Goal: Transaction & Acquisition: Purchase product/service

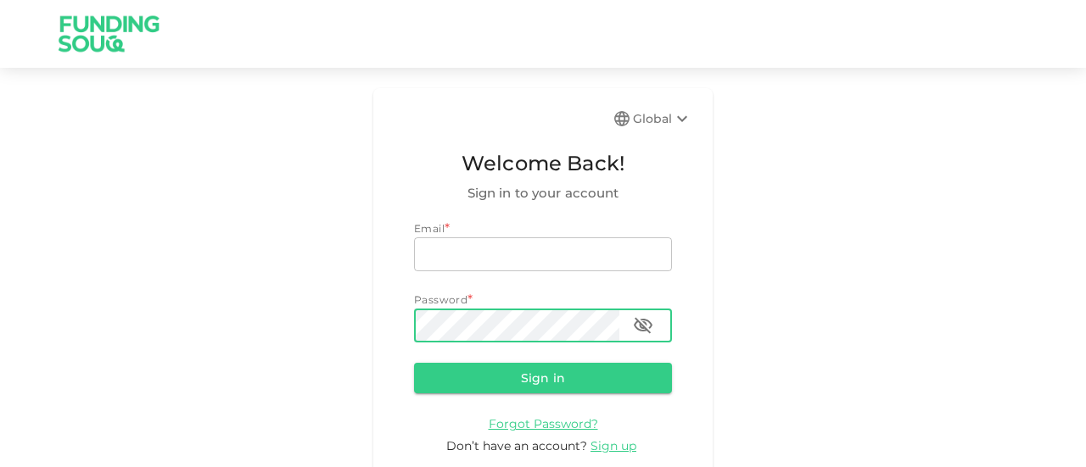
type input "[EMAIL_ADDRESS][DOMAIN_NAME]"
click at [635, 322] on icon "button" at bounding box center [643, 326] width 20 height 20
click at [506, 381] on button "Sign in" at bounding box center [543, 378] width 258 height 31
click at [511, 379] on button "Sign in" at bounding box center [543, 378] width 258 height 31
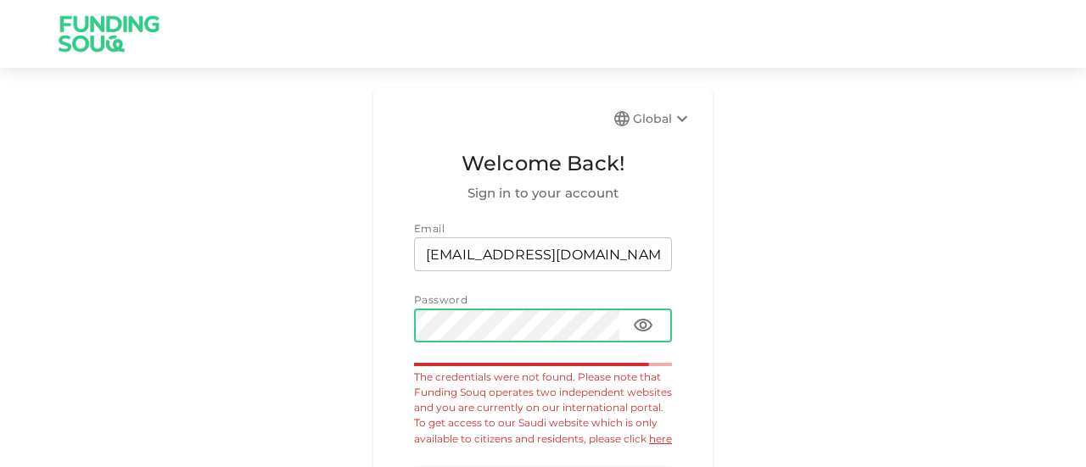
scroll to position [85, 0]
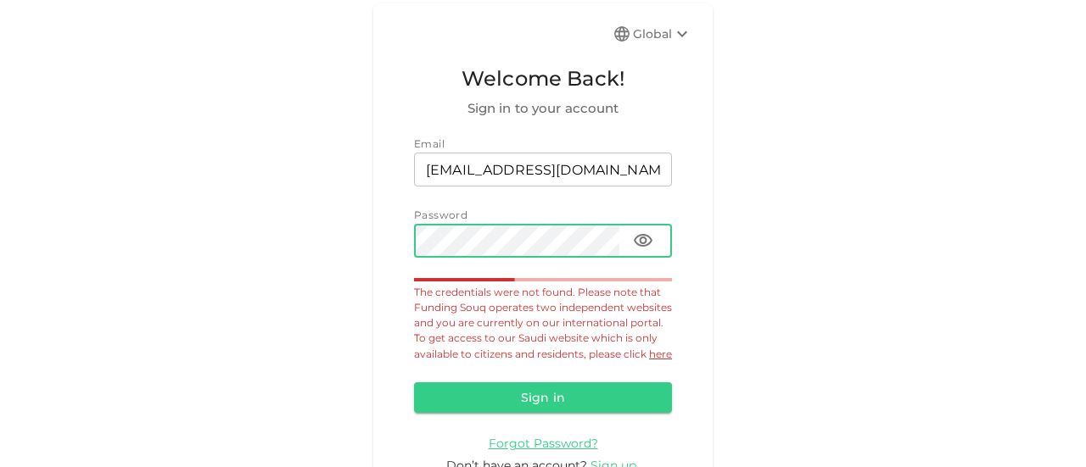
click at [649, 361] on link "here" at bounding box center [660, 354] width 23 height 13
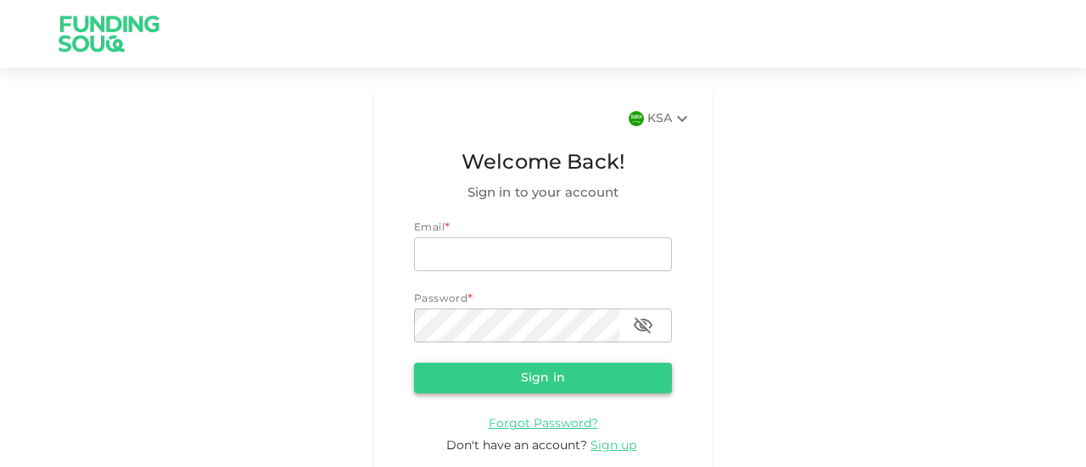
type input "[EMAIL_ADDRESS][DOMAIN_NAME]"
click at [538, 367] on button "Sign in" at bounding box center [543, 378] width 258 height 31
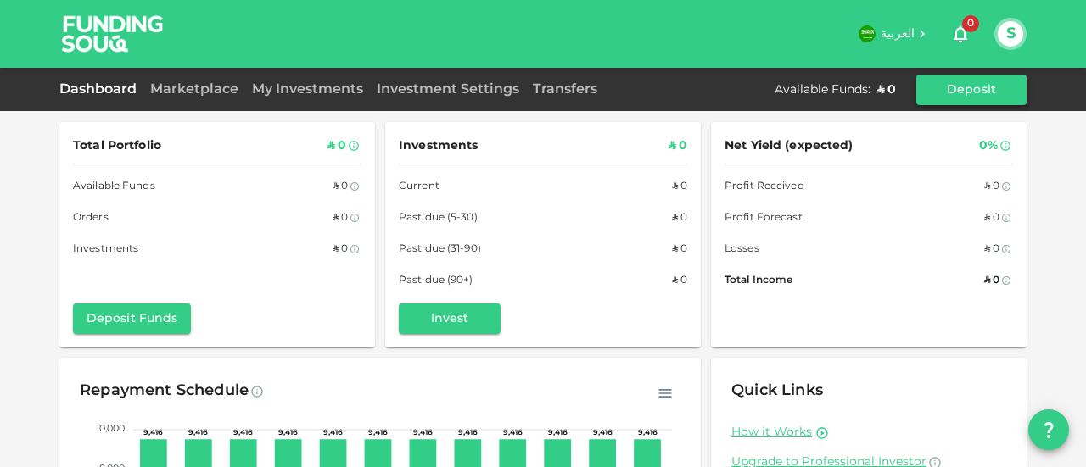
click at [976, 84] on button "Deposit" at bounding box center [971, 90] width 110 height 31
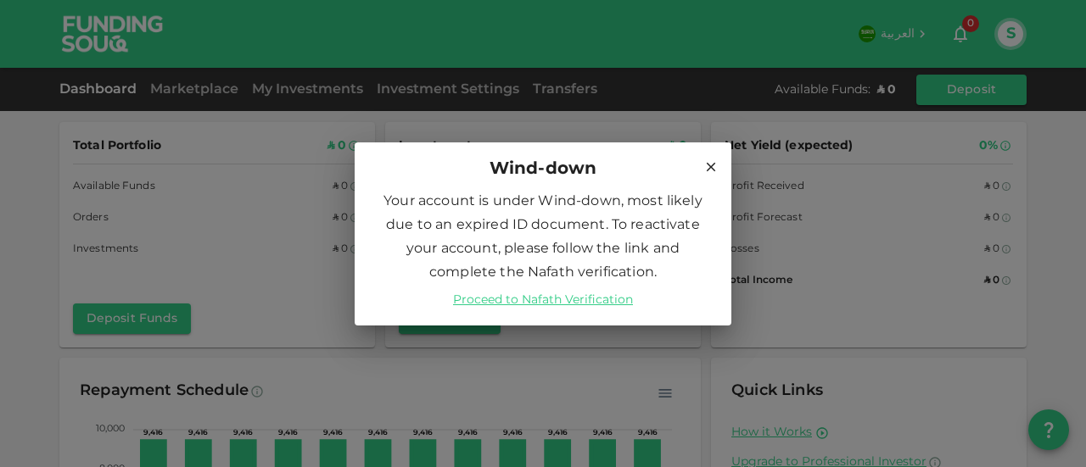
click at [546, 299] on link "Proceed to Nafath Verification" at bounding box center [543, 300] width 180 height 17
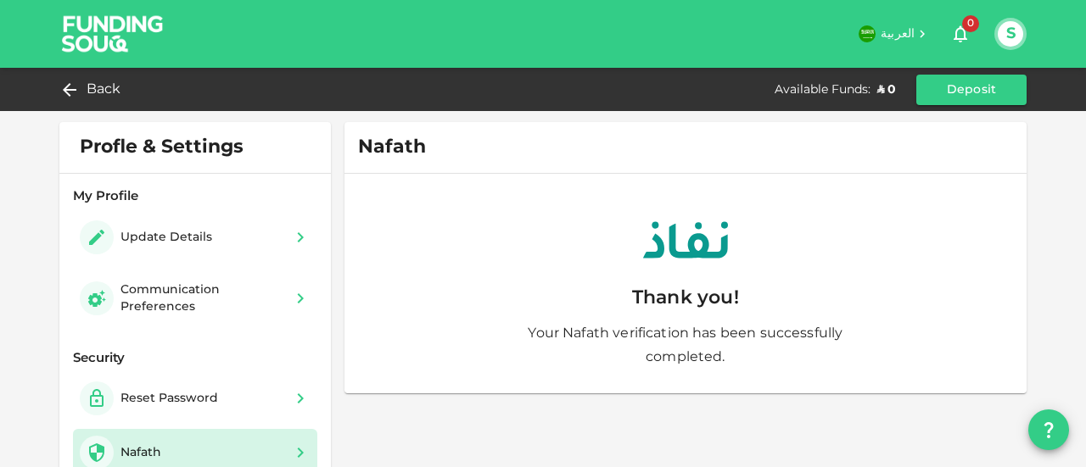
click at [959, 87] on button "Deposit" at bounding box center [971, 90] width 110 height 31
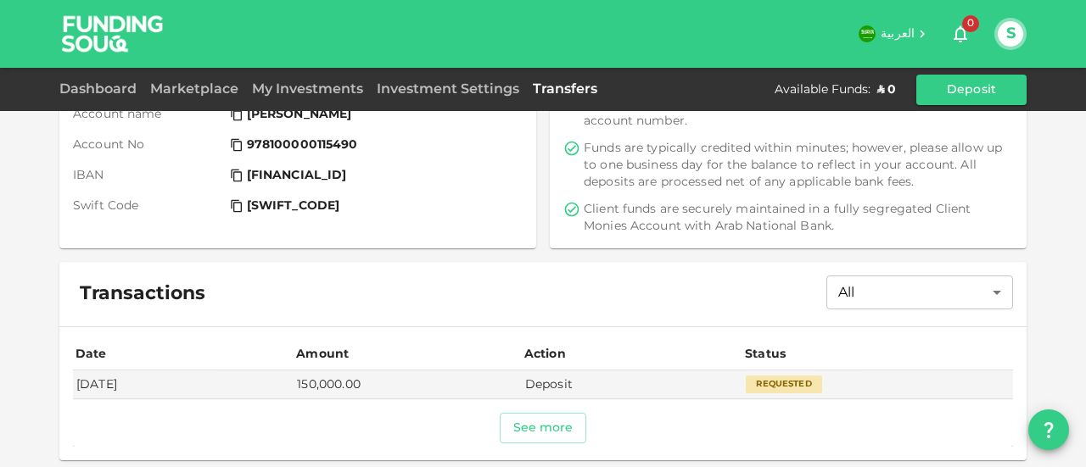
scroll to position [266, 0]
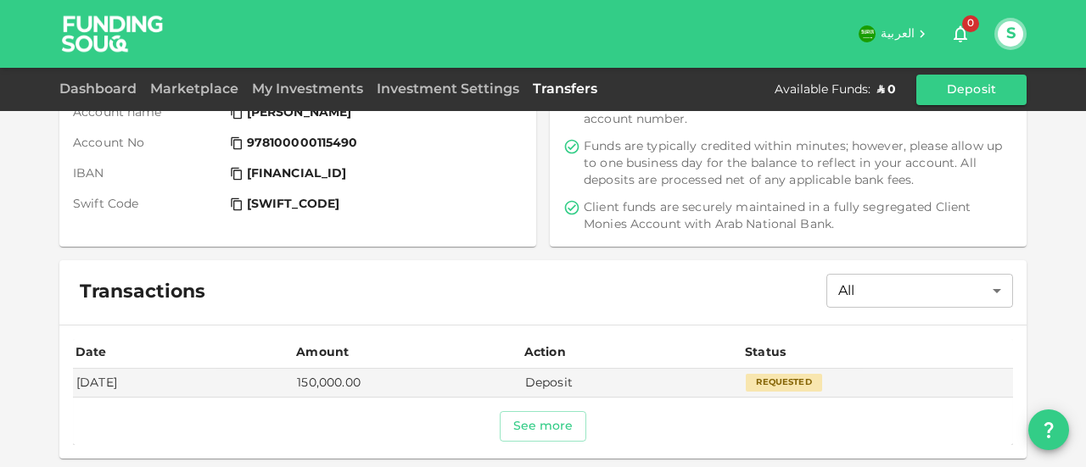
click at [539, 421] on button "See more" at bounding box center [543, 426] width 87 height 31
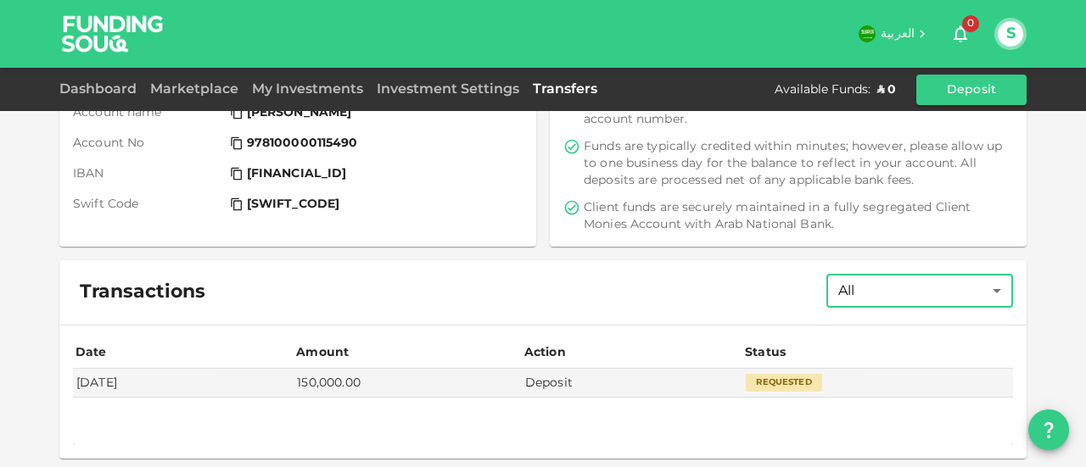
click at [988, 286] on body "العربية 0 S Dashboard Marketplace My Investments Investment Settings Transfers …" at bounding box center [543, 233] width 1086 height 467
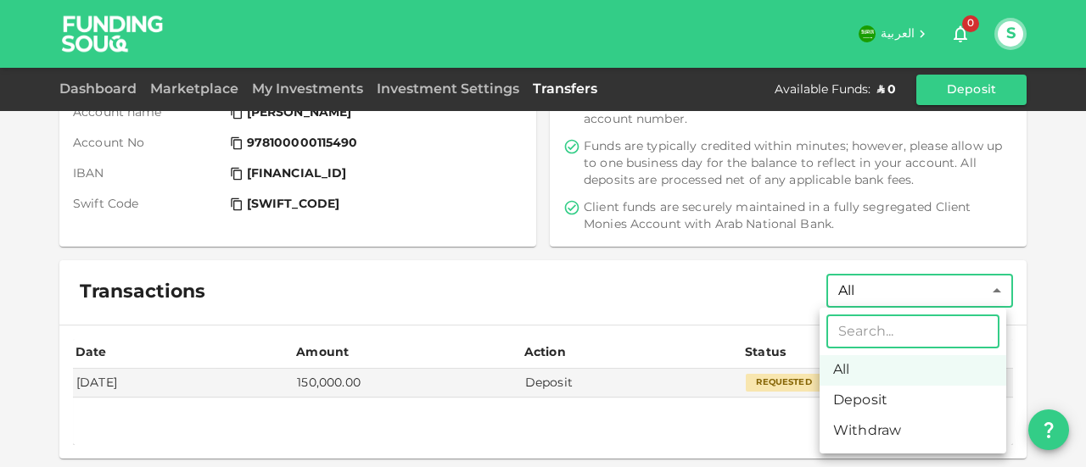
click at [892, 400] on li "Deposit" at bounding box center [913, 401] width 187 height 31
type input "Deposit"
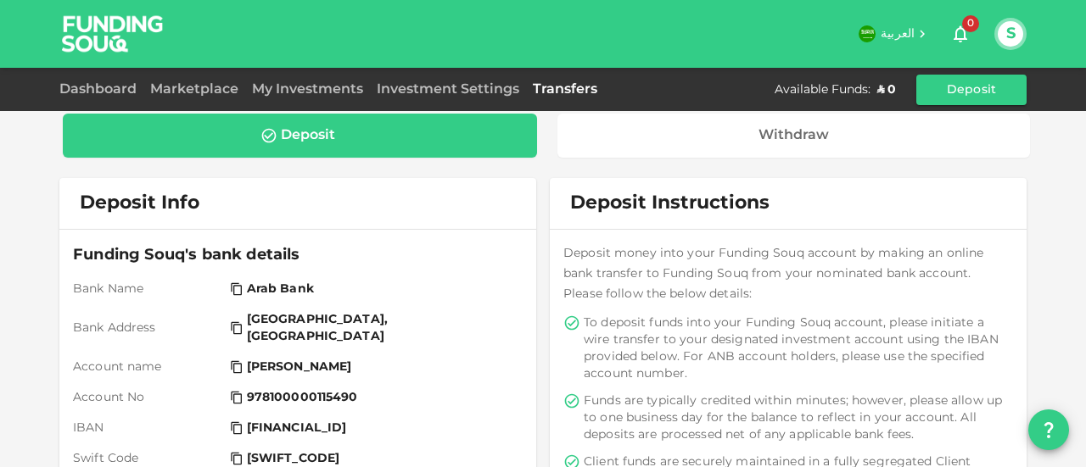
scroll to position [0, 0]
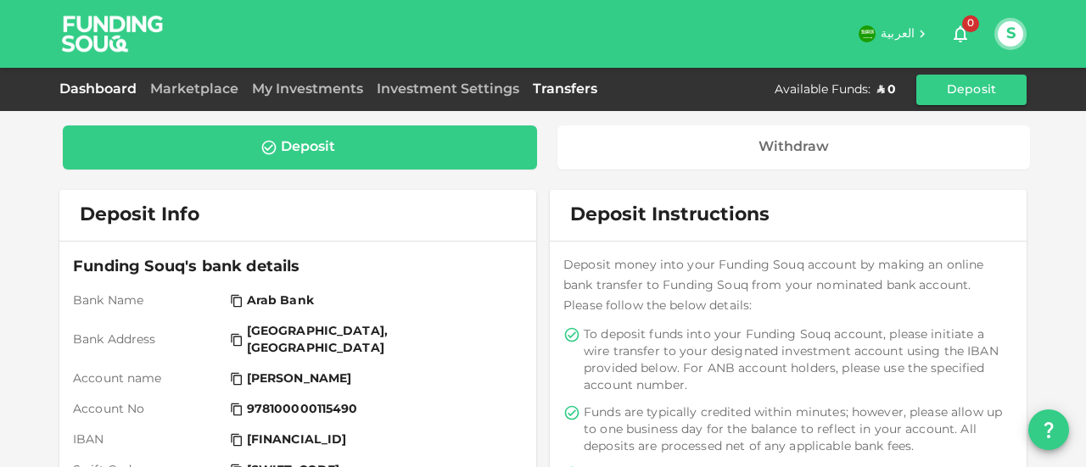
click at [95, 87] on link "Dashboard" at bounding box center [101, 89] width 84 height 13
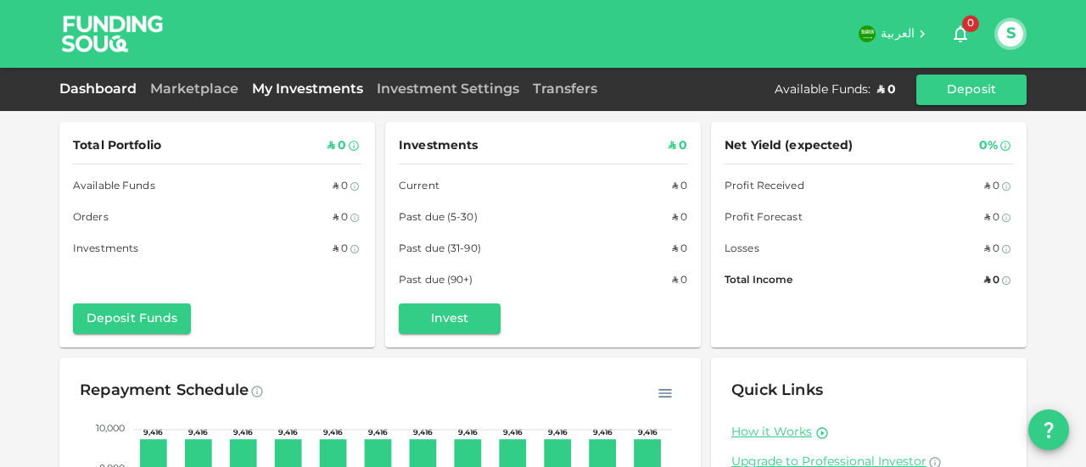
click at [290, 84] on link "My Investments" at bounding box center [307, 89] width 125 height 13
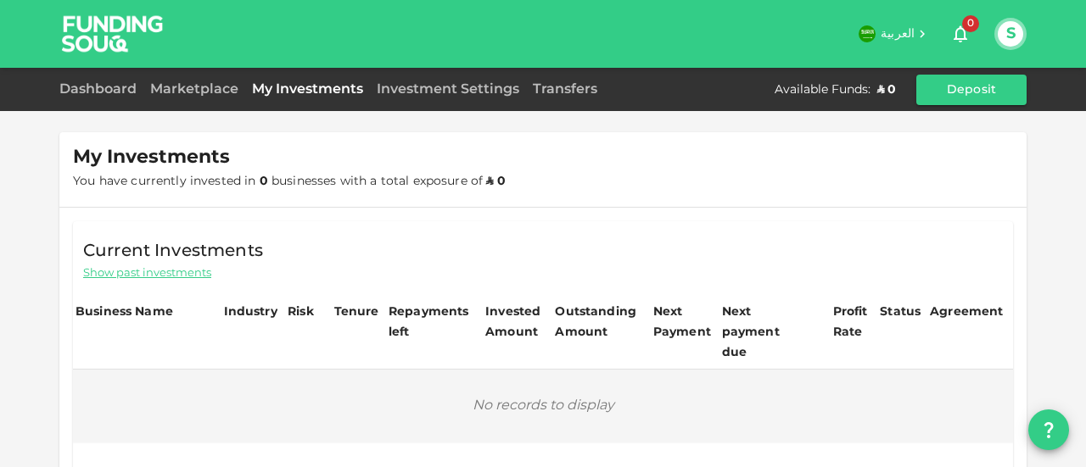
click at [908, 31] on span "العربية" at bounding box center [898, 34] width 34 height 12
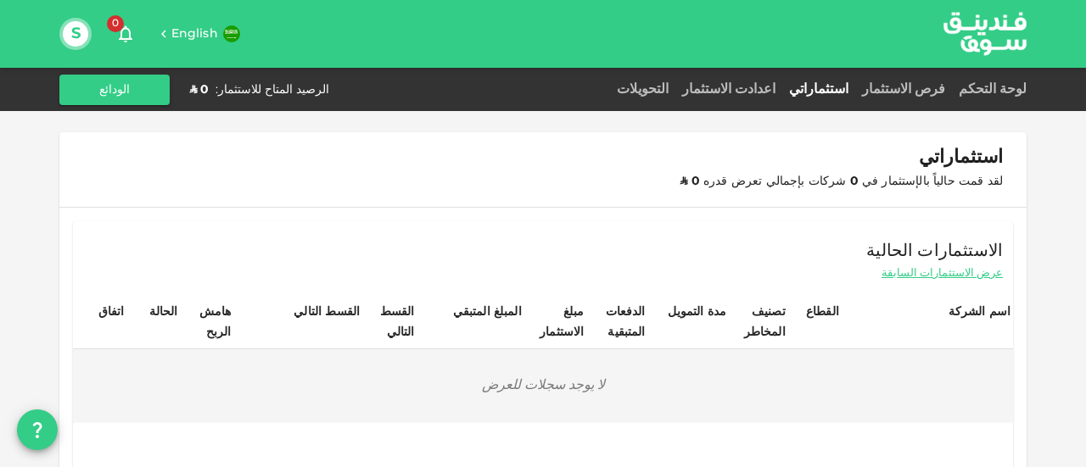
click at [188, 31] on span "English" at bounding box center [194, 34] width 47 height 12
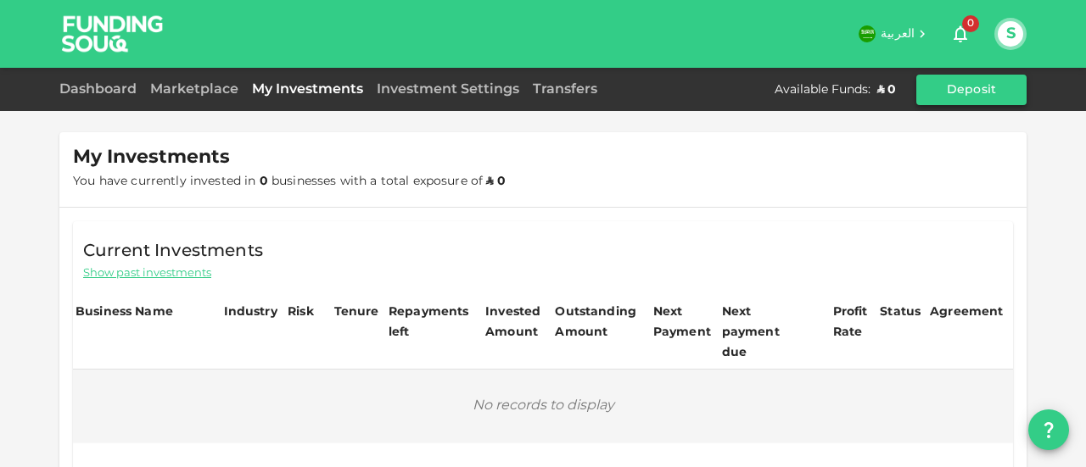
click at [994, 81] on button "Deposit" at bounding box center [971, 90] width 110 height 31
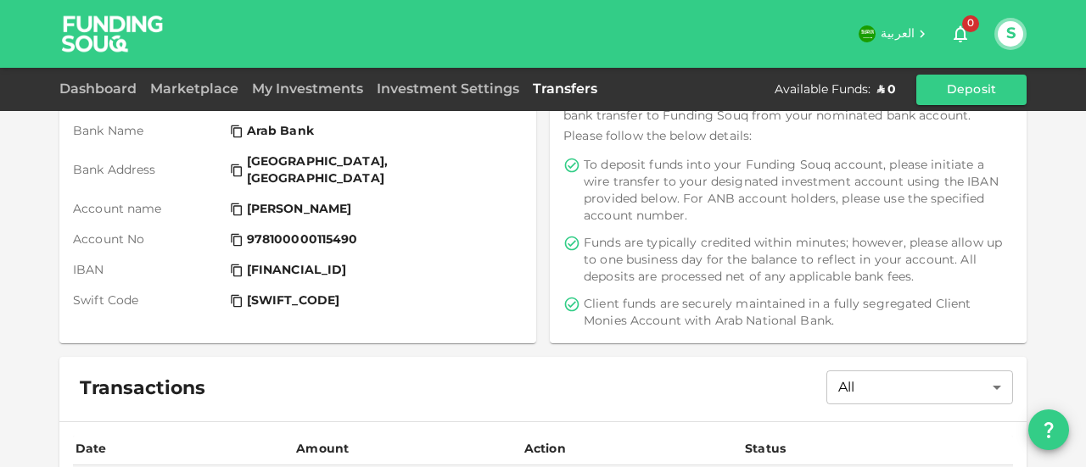
scroll to position [85, 0]
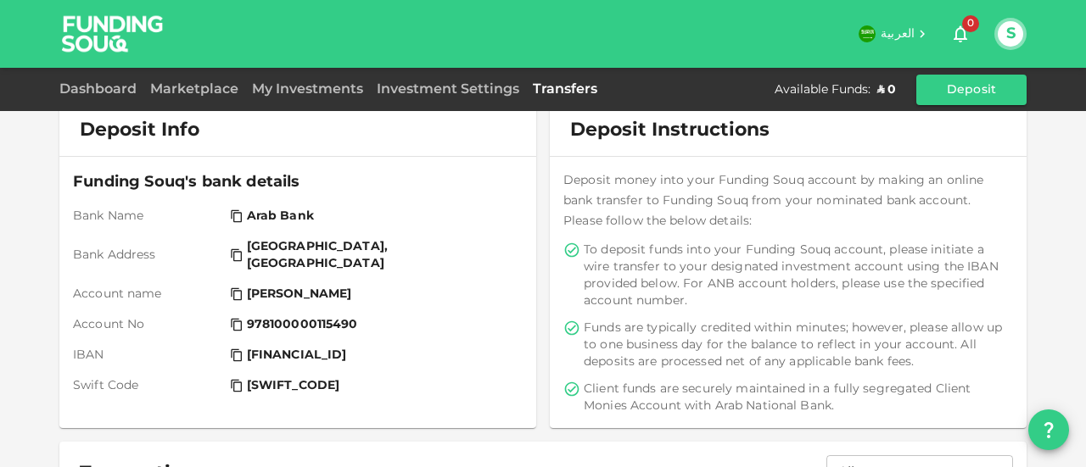
click at [247, 347] on span "[FINANCIAL_ID]" at bounding box center [297, 355] width 100 height 17
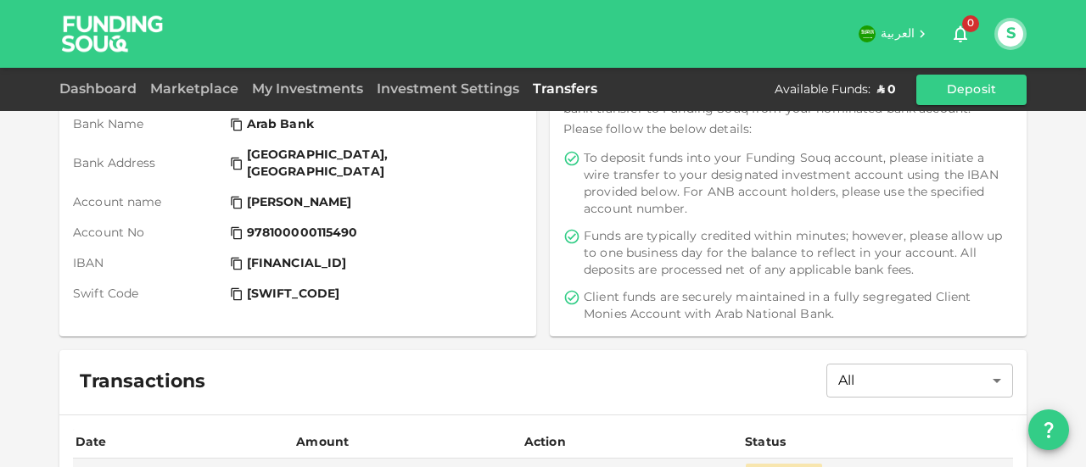
scroll to position [266, 0]
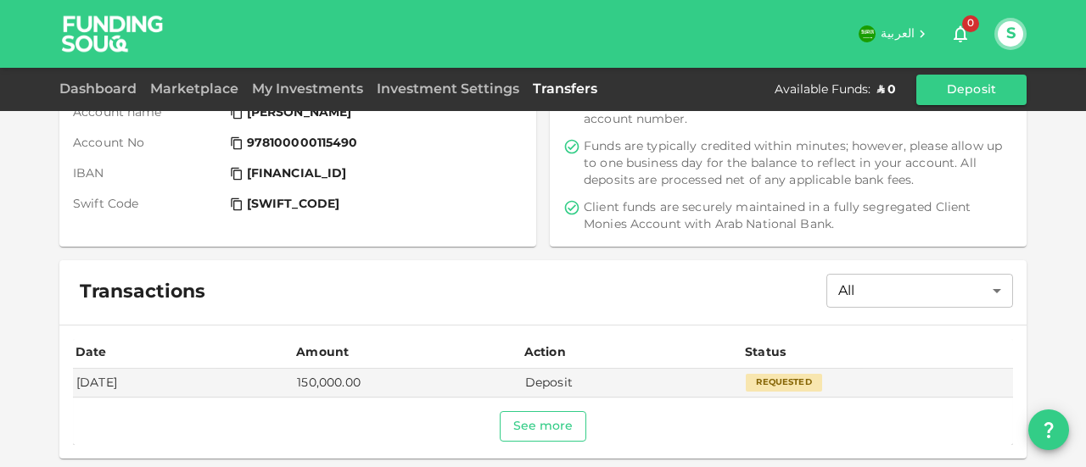
click at [531, 427] on button "See more" at bounding box center [543, 426] width 87 height 31
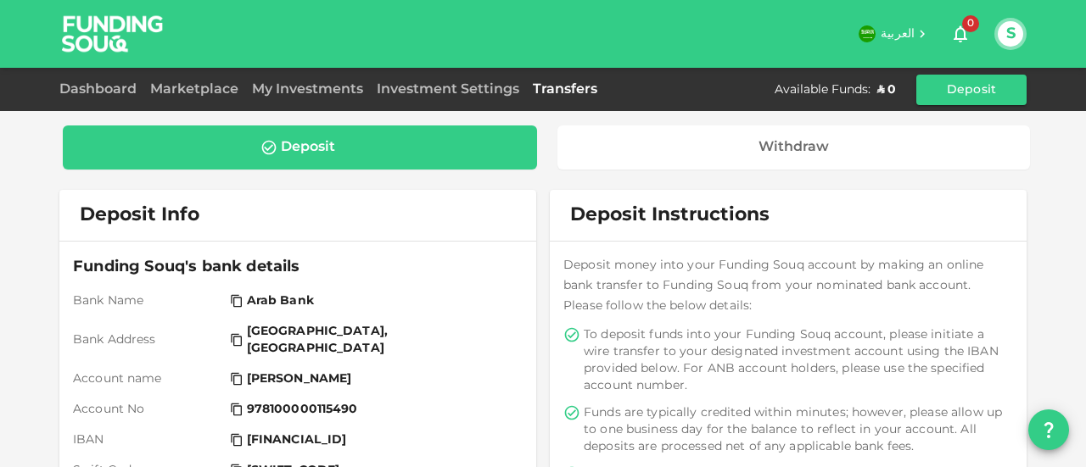
scroll to position [0, 0]
click at [265, 150] on icon at bounding box center [268, 147] width 17 height 17
click at [306, 89] on link "My Investments" at bounding box center [307, 89] width 125 height 13
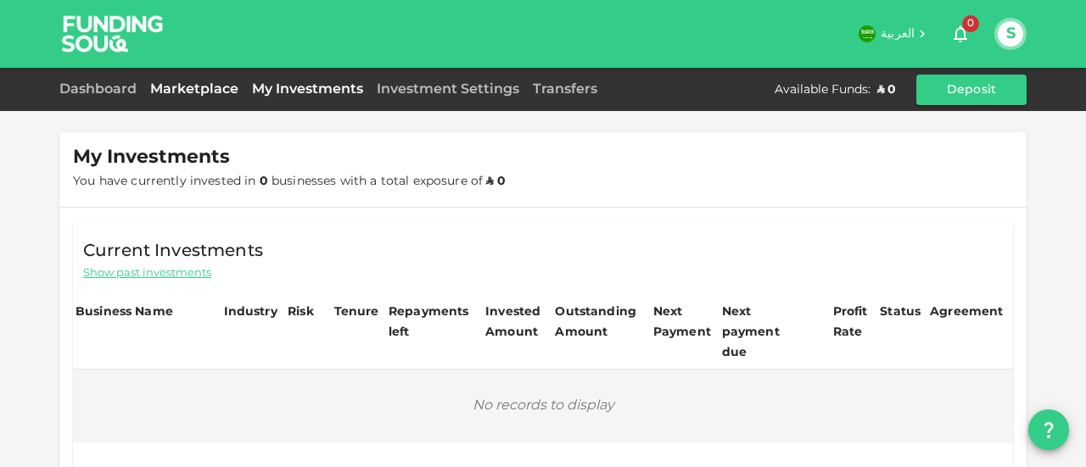
click at [176, 87] on link "Marketplace" at bounding box center [194, 89] width 102 height 13
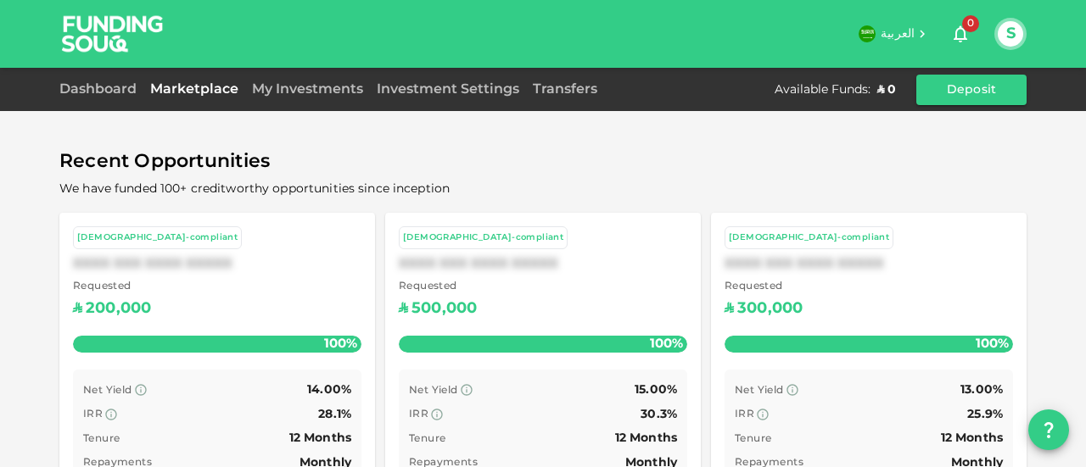
scroll to position [699, 0]
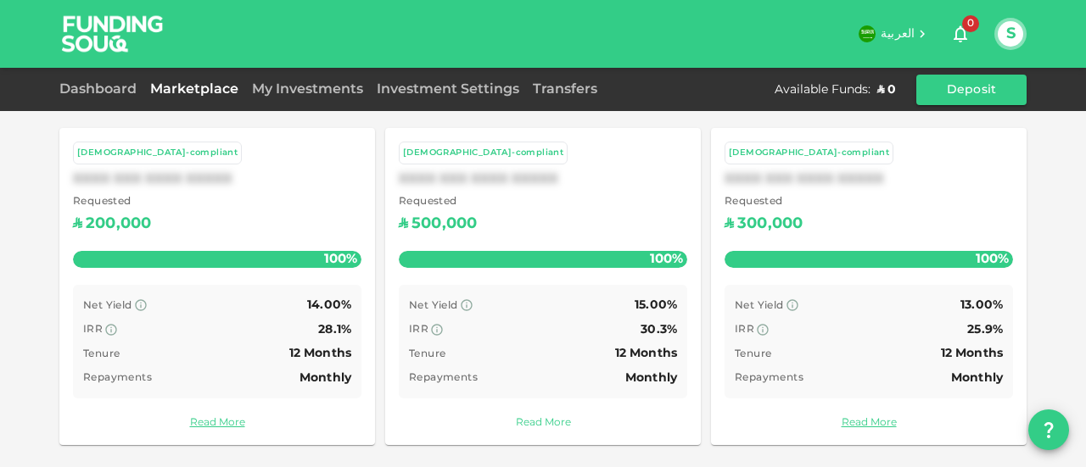
click at [547, 418] on link "Read More" at bounding box center [543, 424] width 288 height 16
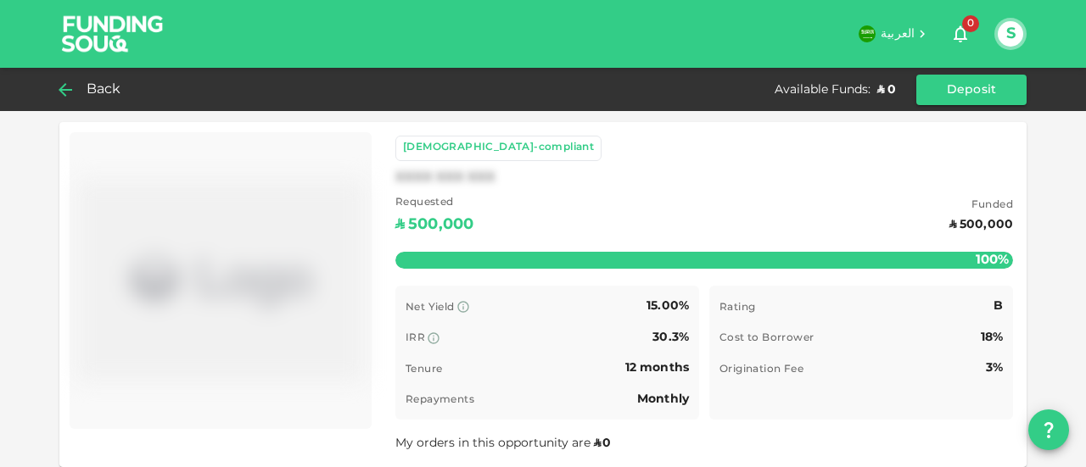
click at [70, 91] on icon at bounding box center [65, 90] width 20 height 20
